Goal: Task Accomplishment & Management: Use online tool/utility

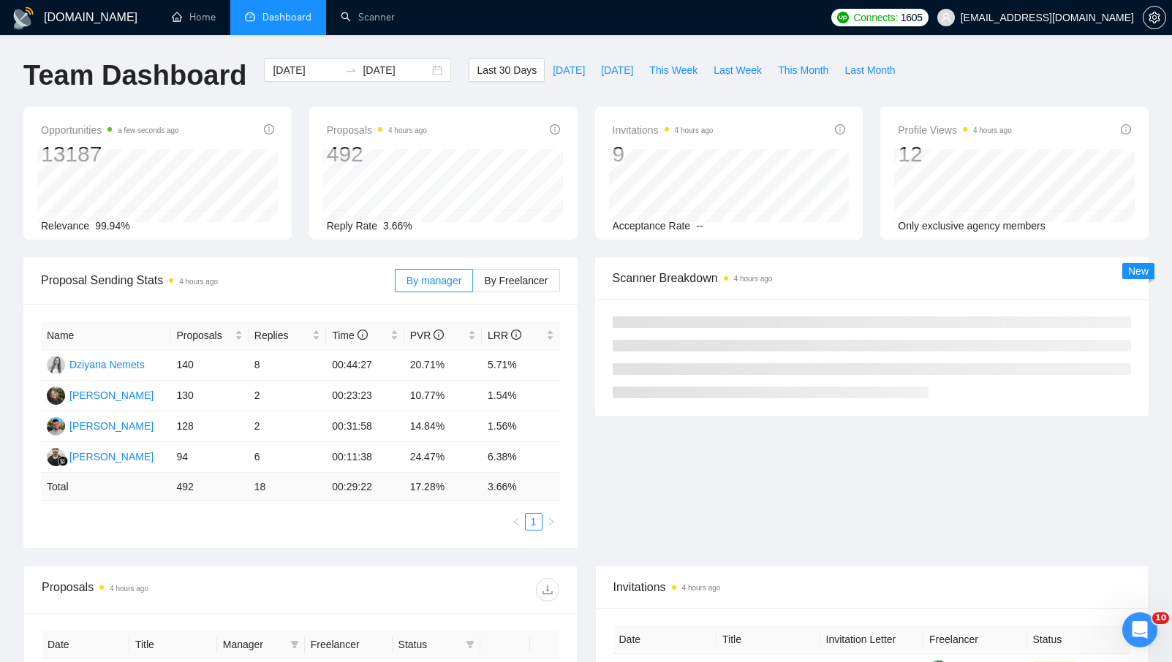
click at [586, 45] on div "[DOMAIN_NAME] Home Dashboard Scanner Connects: 1605 [EMAIL_ADDRESS][DOMAIN_NAME…" at bounding box center [586, 572] width 1172 height 1144
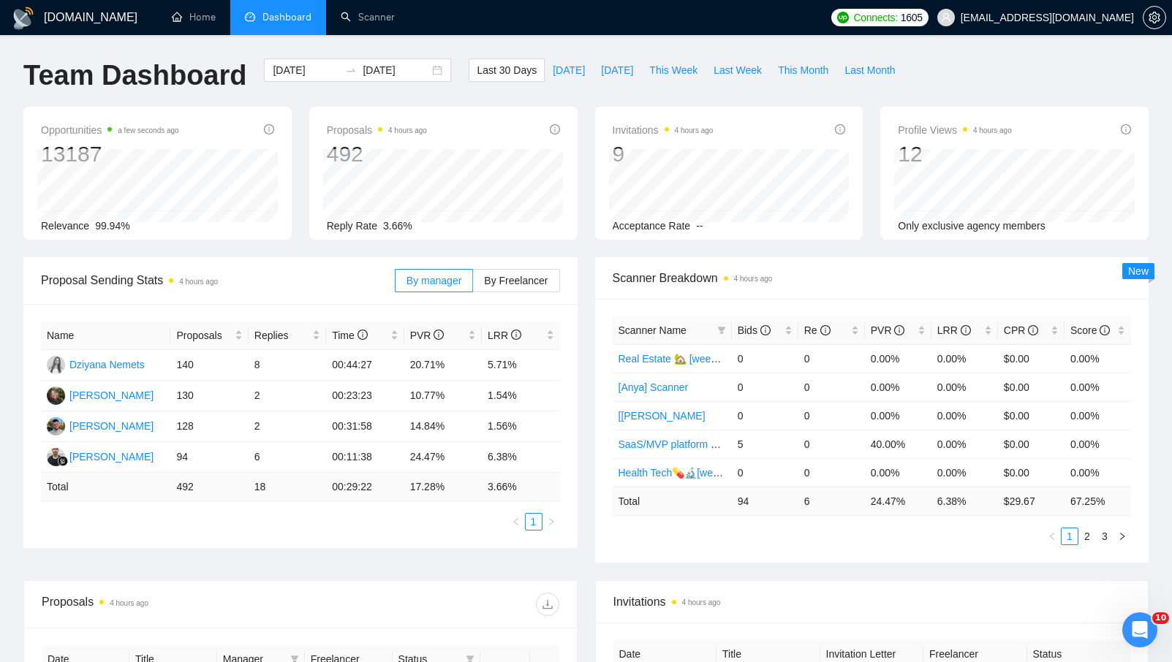
click at [595, 50] on div "[DOMAIN_NAME] Home Dashboard Scanner Connects: 1605 [EMAIL_ADDRESS][DOMAIN_NAME…" at bounding box center [586, 579] width 1172 height 1159
click at [594, 50] on div "[DOMAIN_NAME] Home Dashboard Scanner Connects: 1605 [EMAIL_ADDRESS][DOMAIN_NAME…" at bounding box center [586, 579] width 1172 height 1159
click at [386, 14] on link "Scanner" at bounding box center [368, 17] width 54 height 12
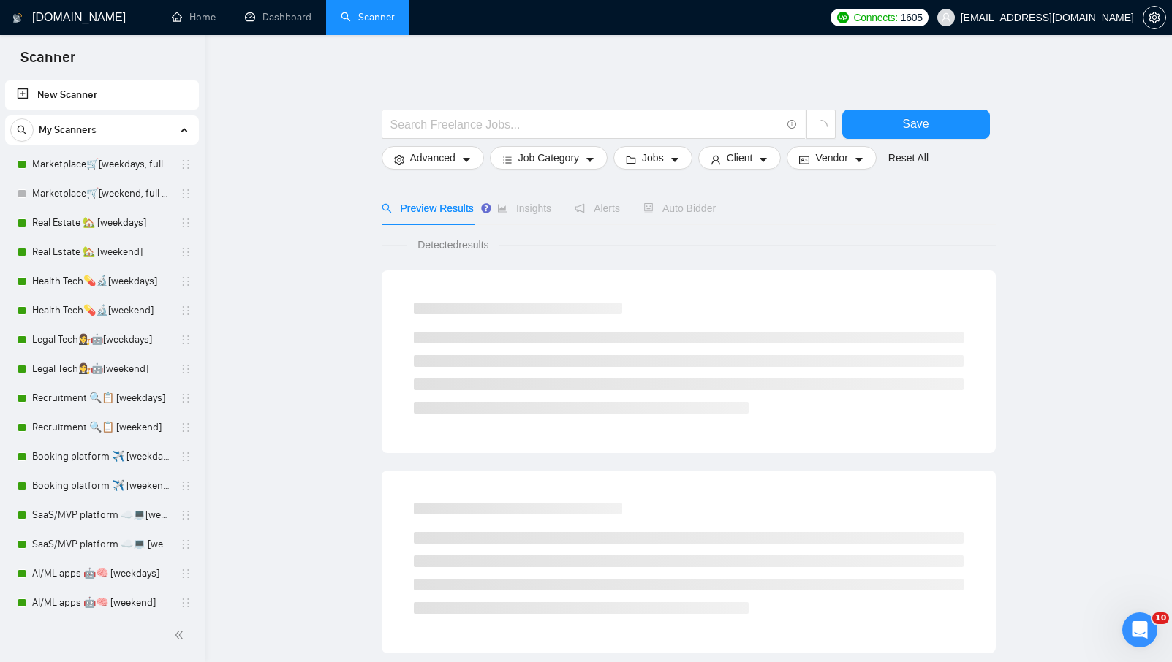
scroll to position [330, 0]
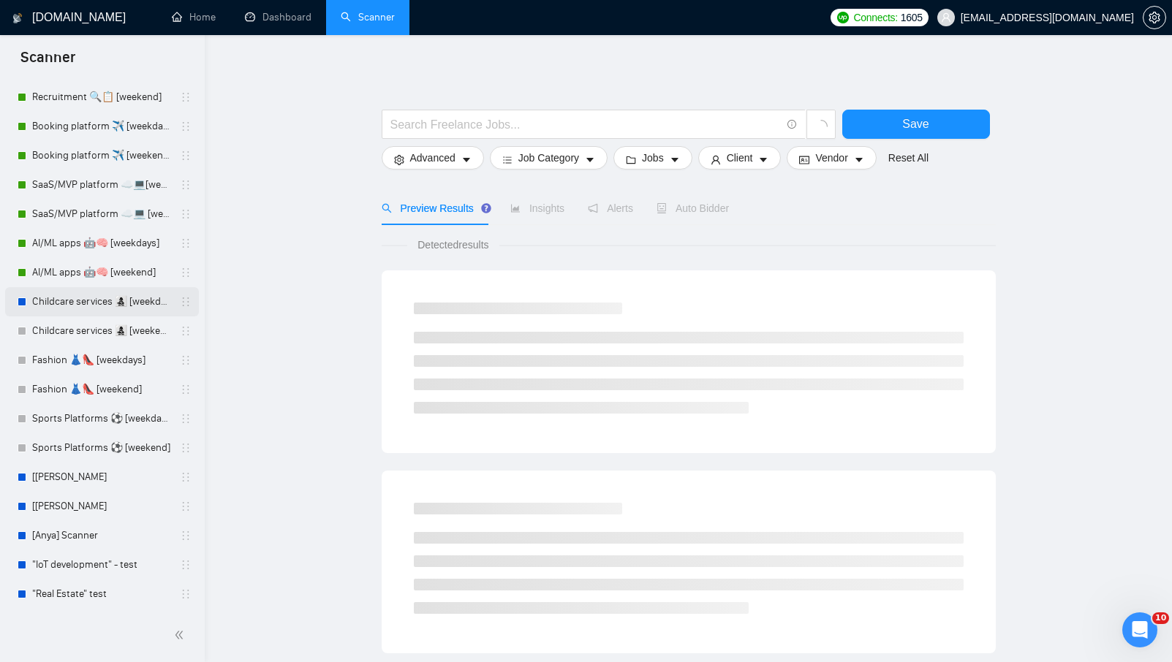
click at [87, 310] on link "Childcare services 👩‍👧‍👦 [weekdays]" at bounding box center [101, 301] width 139 height 29
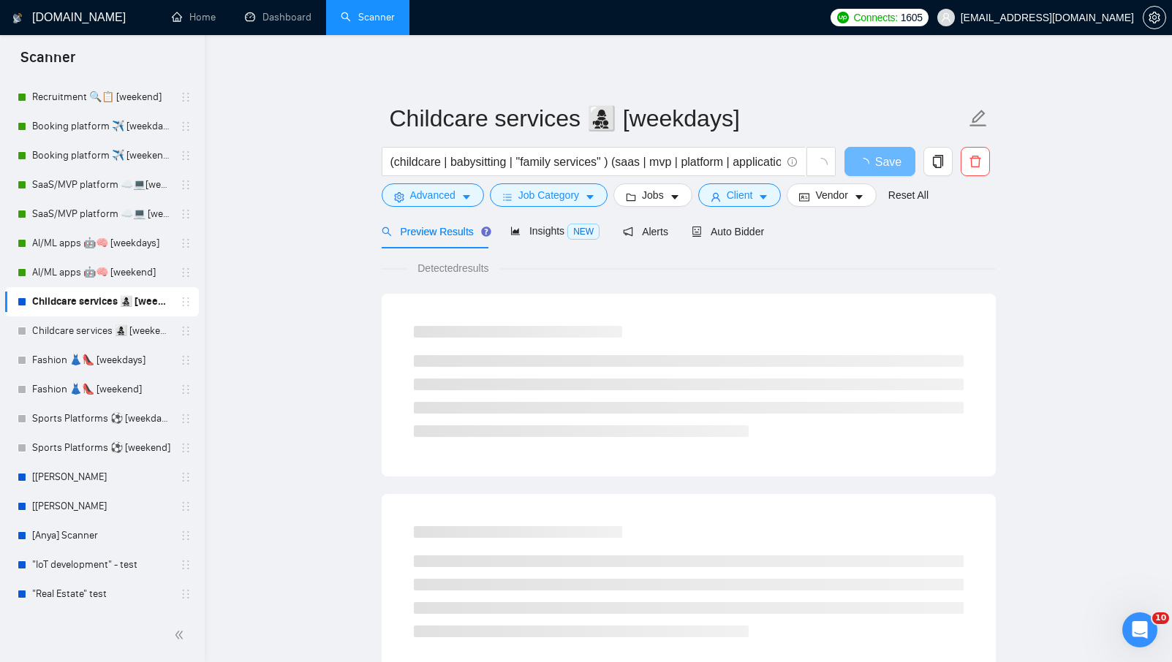
click at [705, 263] on div "Detected results" at bounding box center [689, 268] width 614 height 16
click at [640, 232] on span "Alerts" at bounding box center [645, 232] width 45 height 12
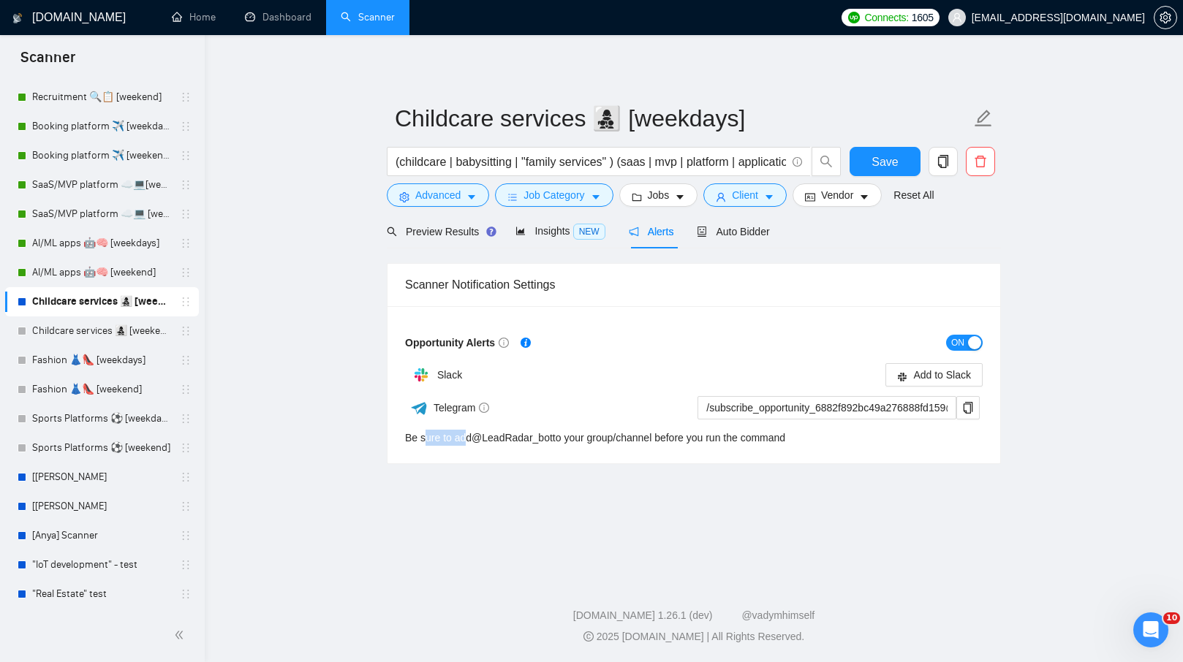
drag, startPoint x: 434, startPoint y: 436, endPoint x: 466, endPoint y: 437, distance: 31.4
click at [466, 437] on div "Be sure to add @ LeadRadar_bot to your group/channel before you run the command" at bounding box center [595, 438] width 380 height 16
click at [559, 422] on div "Telegram /subscribe_opportunity_6882f892bc49a276888fd159@LeadRadar_bot Be sure …" at bounding box center [692, 420] width 575 height 50
click at [571, 407] on div "Telegram" at bounding box center [548, 408] width 287 height 26
drag, startPoint x: 598, startPoint y: 436, endPoint x: 624, endPoint y: 438, distance: 25.7
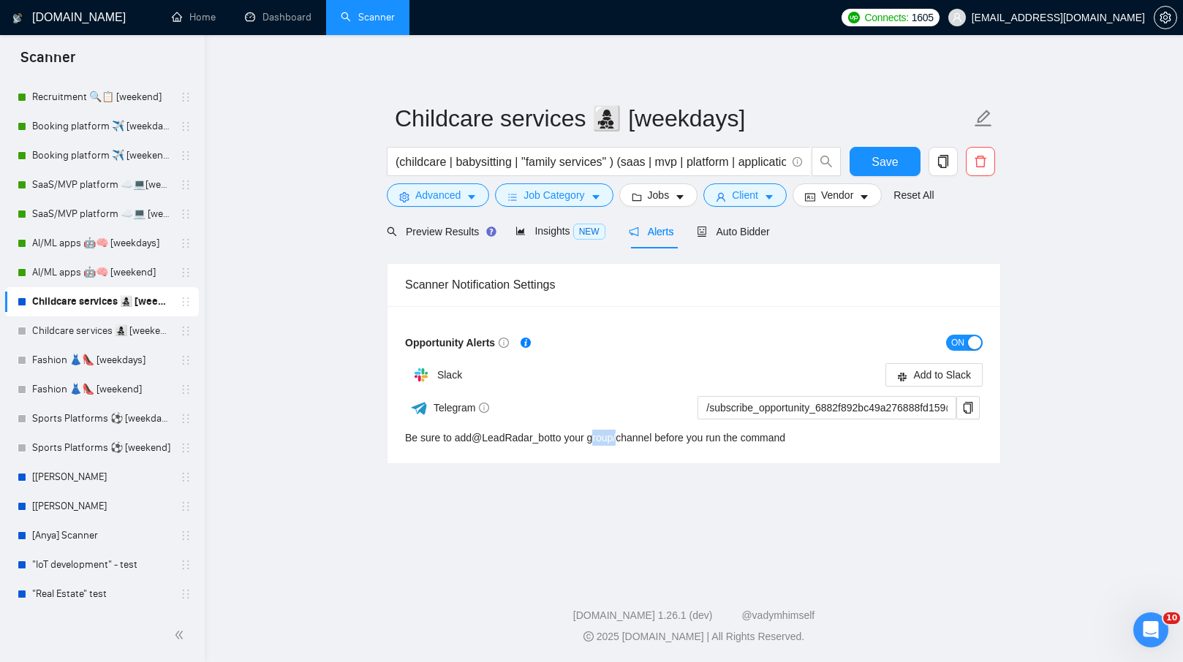
click at [624, 438] on div "Be sure to add @ LeadRadar_bot to your group/channel before you run the command" at bounding box center [595, 438] width 380 height 16
click at [530, 458] on div "Opportunity Alerts ON Slack Add to Slack Telegram /subscribe_opportunity_6882f8…" at bounding box center [693, 384] width 613 height 157
click at [654, 279] on div "Scanner Notification Settings" at bounding box center [694, 285] width 578 height 42
click at [849, 351] on div "ON" at bounding box center [838, 342] width 289 height 23
click at [849, 352] on div "ON" at bounding box center [838, 342] width 289 height 23
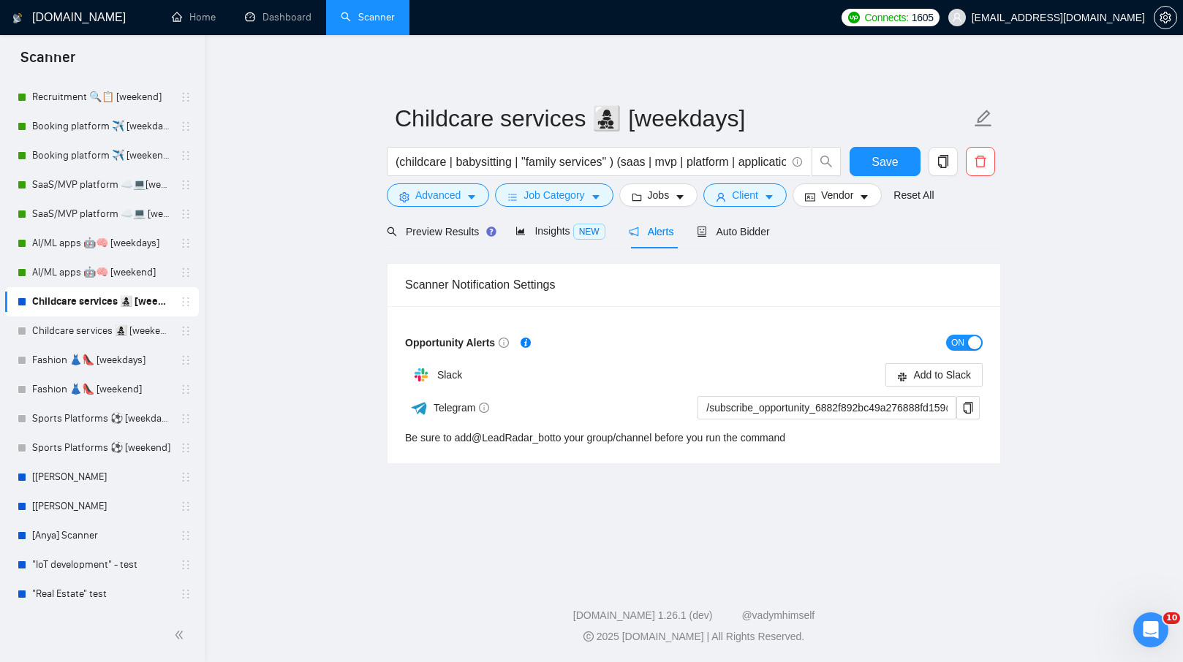
click at [849, 350] on div "ON" at bounding box center [838, 342] width 289 height 17
click at [294, 23] on link "Dashboard" at bounding box center [278, 17] width 67 height 12
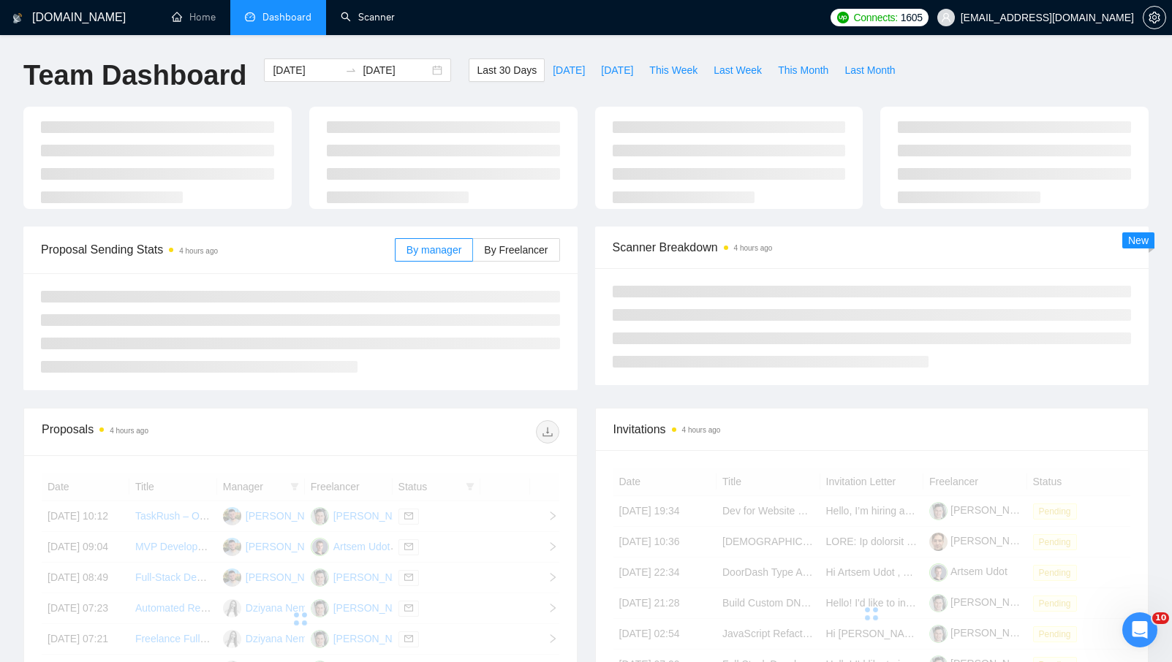
drag, startPoint x: 346, startPoint y: 10, endPoint x: 273, endPoint y: 109, distance: 122.8
click at [346, 11] on link "Scanner" at bounding box center [368, 17] width 54 height 12
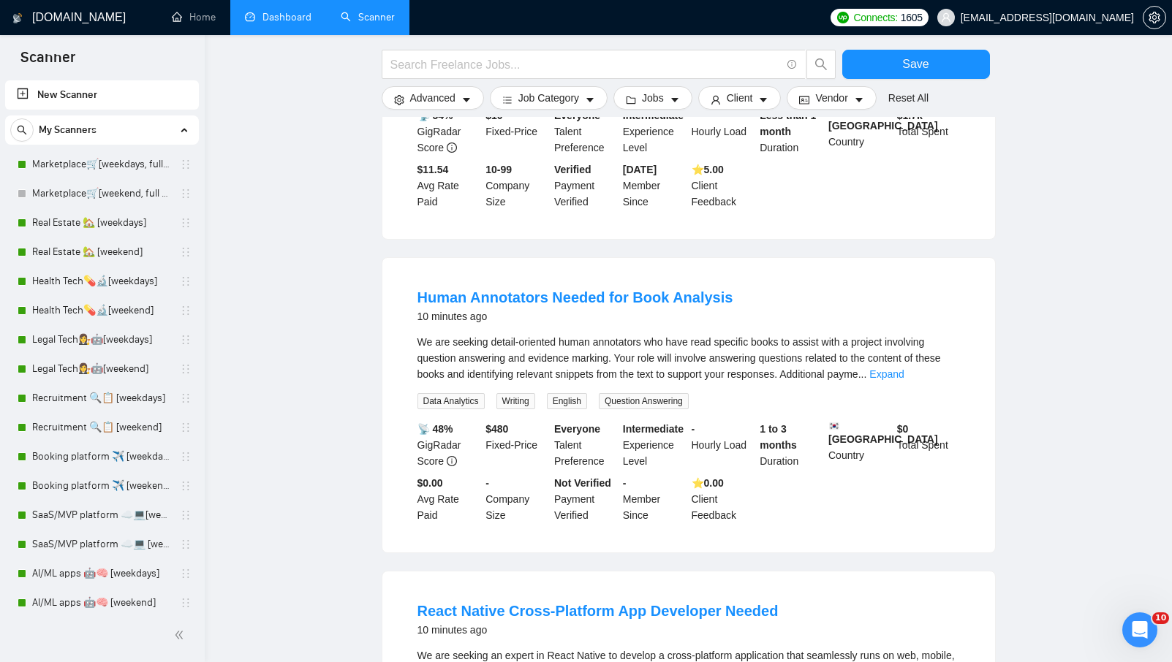
scroll to position [812, 0]
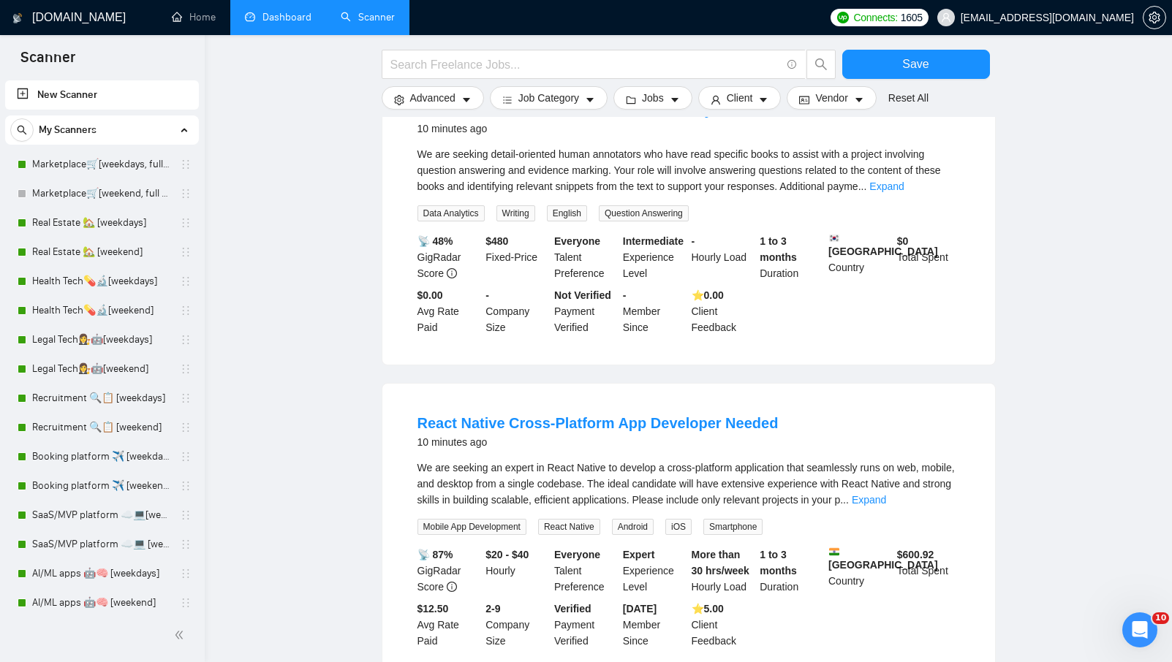
click at [403, 206] on li "Human Annotators Needed for Book Analysis 10 minutes ago We are seeking detail-…" at bounding box center [689, 218] width 578 height 260
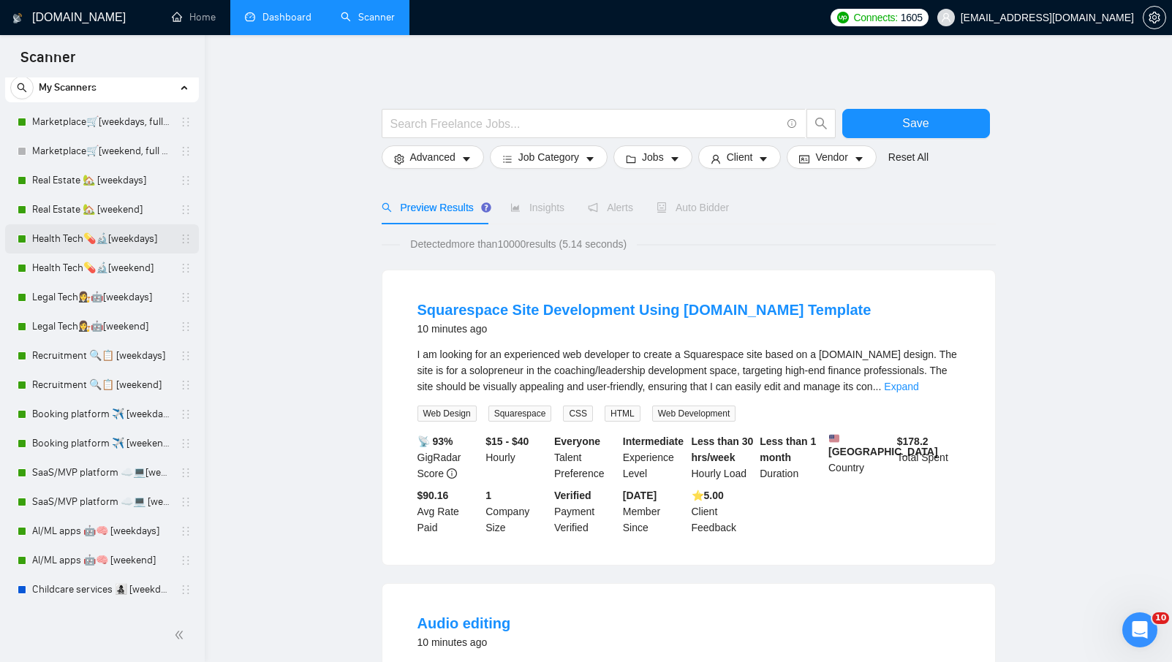
scroll to position [0, 0]
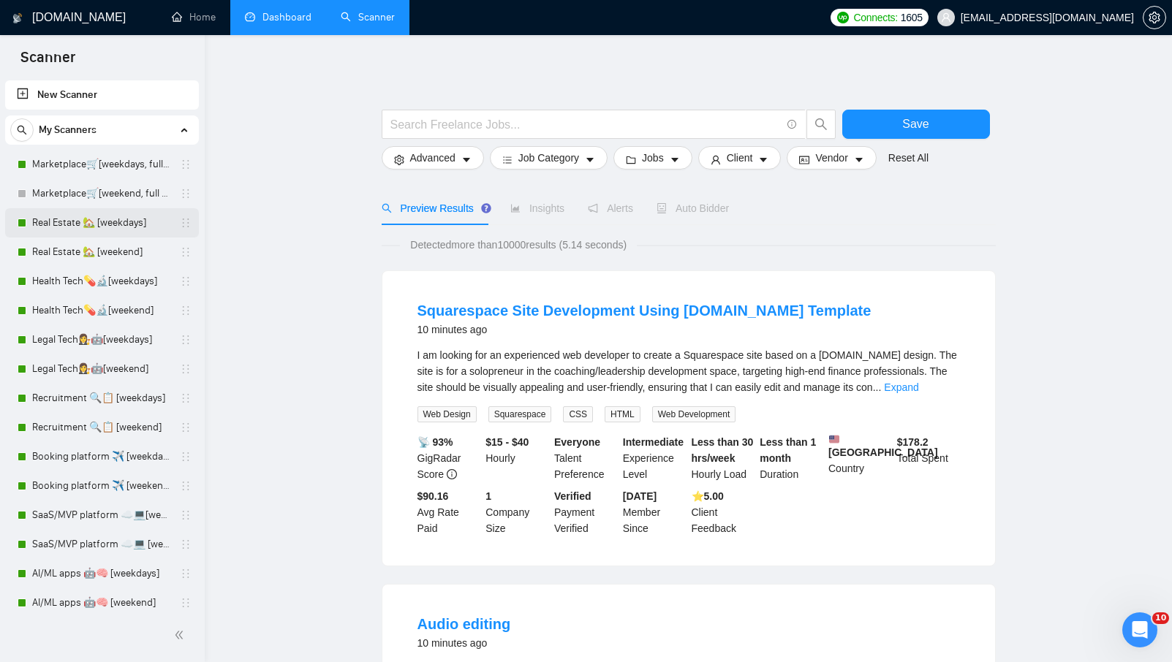
click at [91, 229] on link "Real Estate 🏡 [weekdays]" at bounding box center [101, 222] width 139 height 29
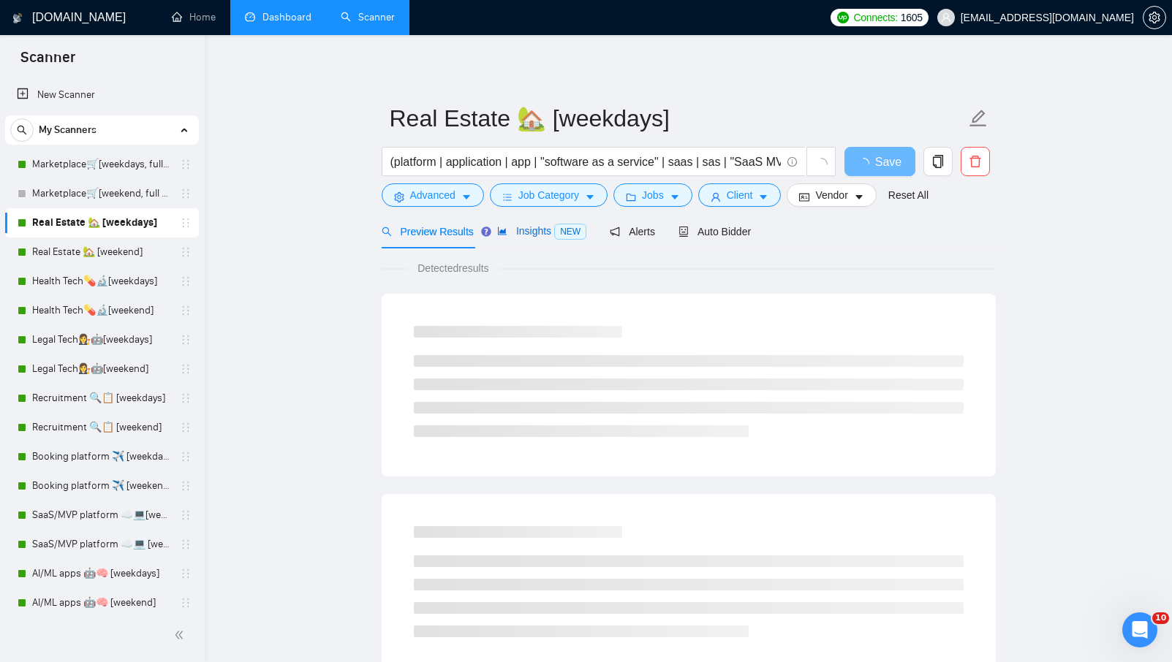
click at [539, 230] on span "Insights NEW" at bounding box center [541, 231] width 89 height 12
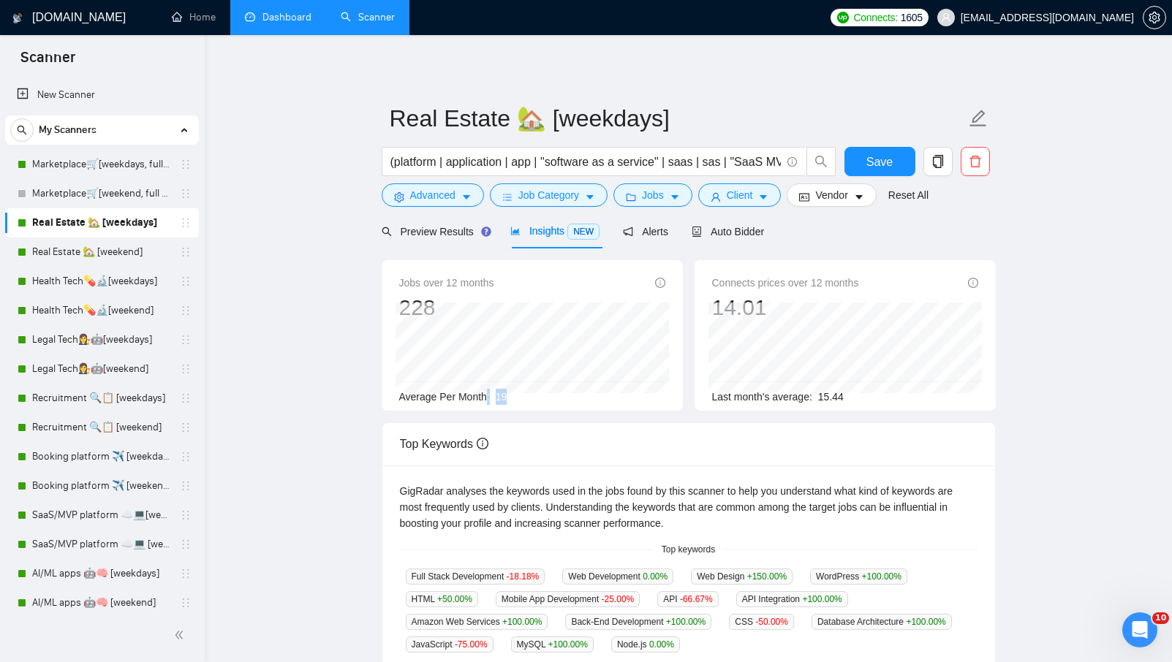
drag, startPoint x: 486, startPoint y: 392, endPoint x: 549, endPoint y: 398, distance: 63.1
click at [549, 398] on div "Average Per Month: 19" at bounding box center [532, 397] width 266 height 16
click at [530, 401] on div "Average Per Month: 19" at bounding box center [532, 397] width 266 height 16
click at [528, 401] on div "Average Per Month: 19" at bounding box center [532, 397] width 266 height 16
click at [460, 253] on div "Jobs over 12 months 228 [DATE] 29 Average Per Month: 19 Connects prices over 12…" at bounding box center [689, 644] width 614 height 790
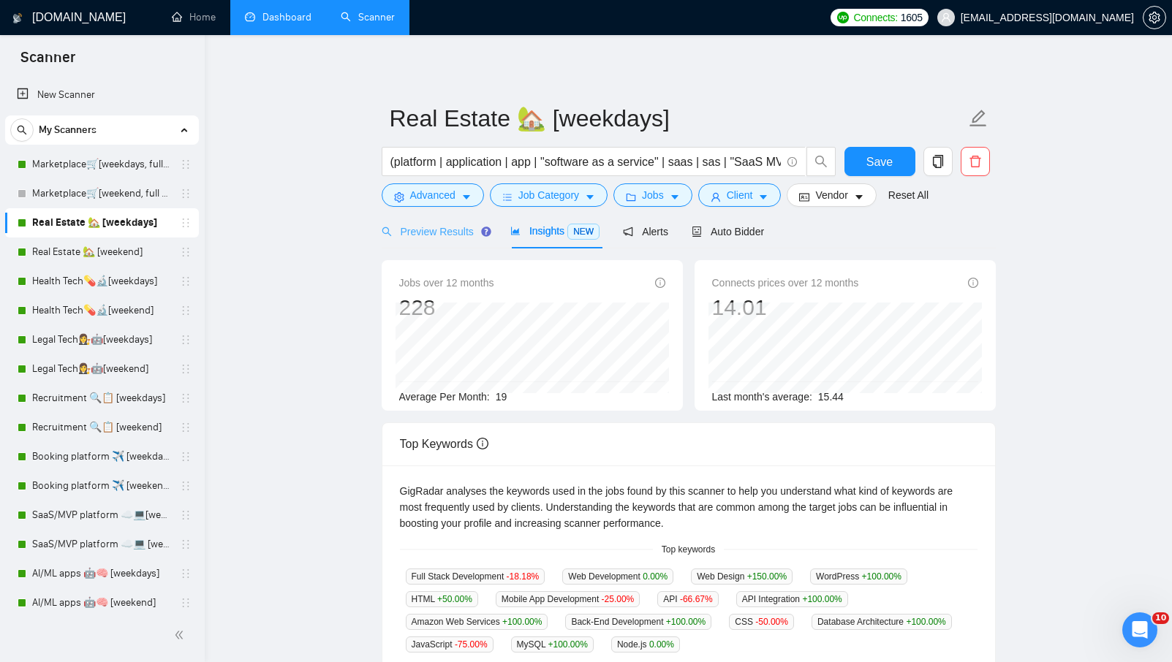
click at [477, 222] on div "Preview Results" at bounding box center [434, 231] width 105 height 34
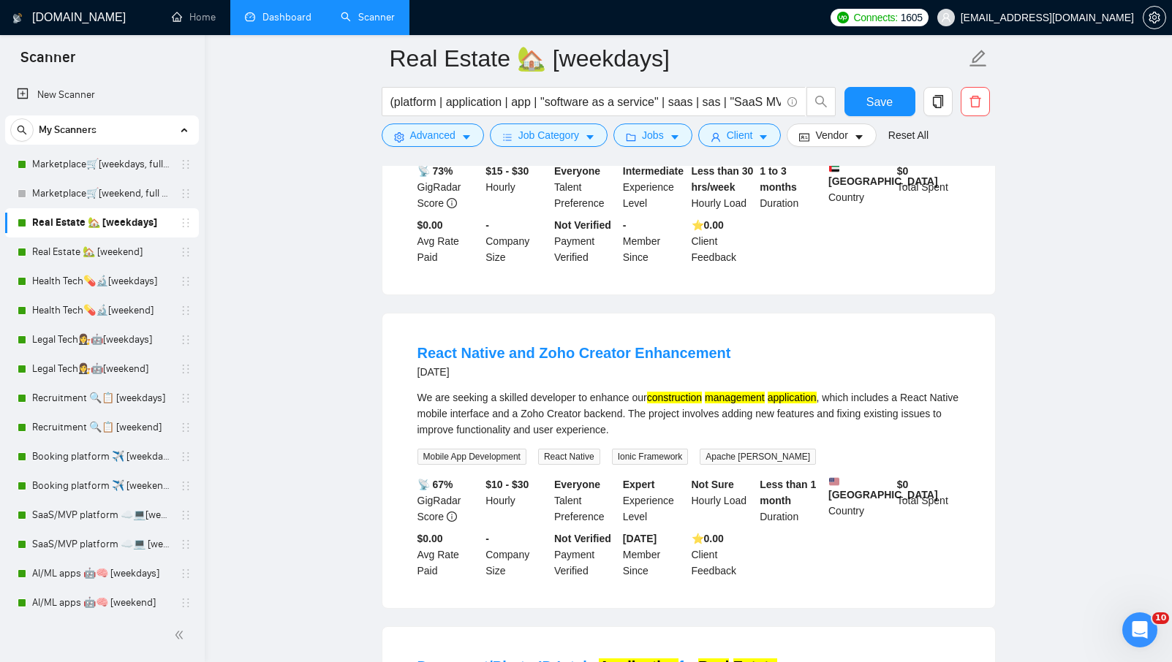
scroll to position [882, 0]
